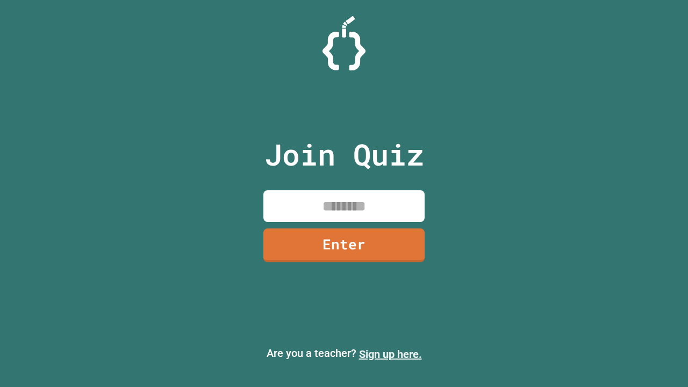
click at [390, 354] on link "Sign up here." at bounding box center [390, 354] width 63 height 13
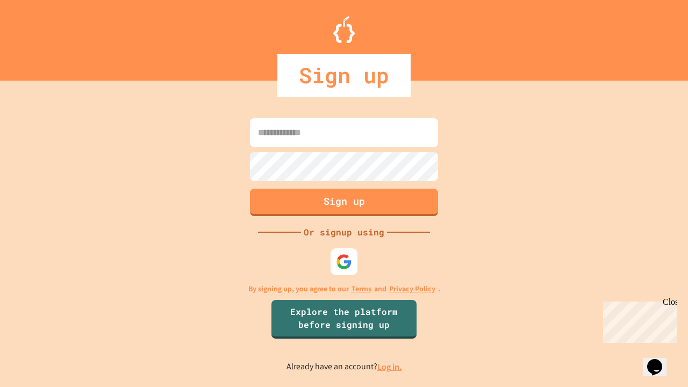
click at [390, 367] on link "Log in." at bounding box center [389, 366] width 25 height 11
